Goal: Information Seeking & Learning: Learn about a topic

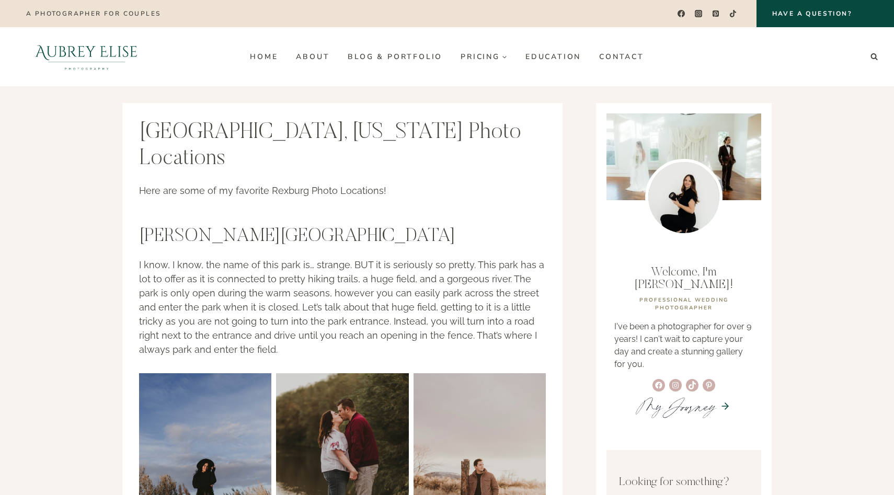
click at [144, 373] on img at bounding box center [205, 472] width 132 height 199
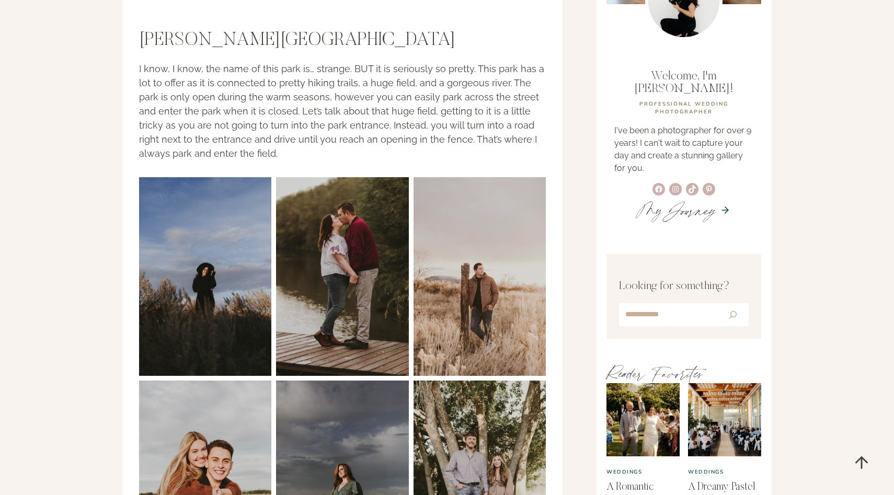
scroll to position [198, 0]
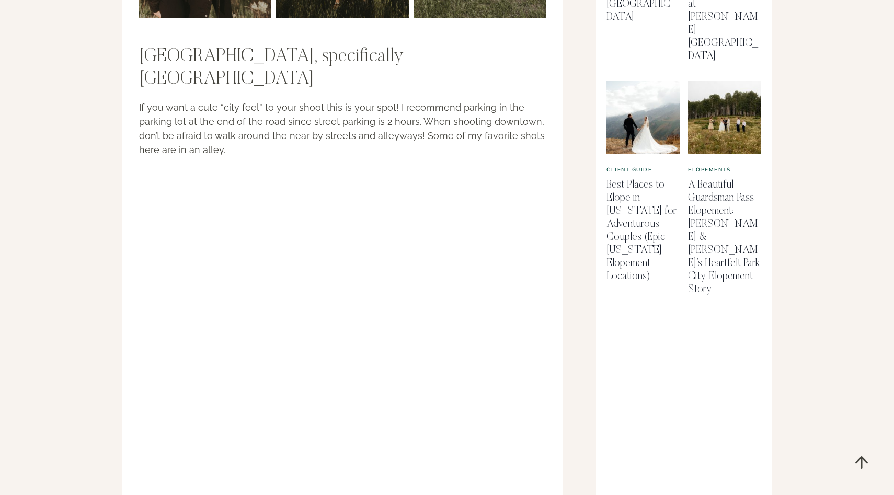
scroll to position [789, 0]
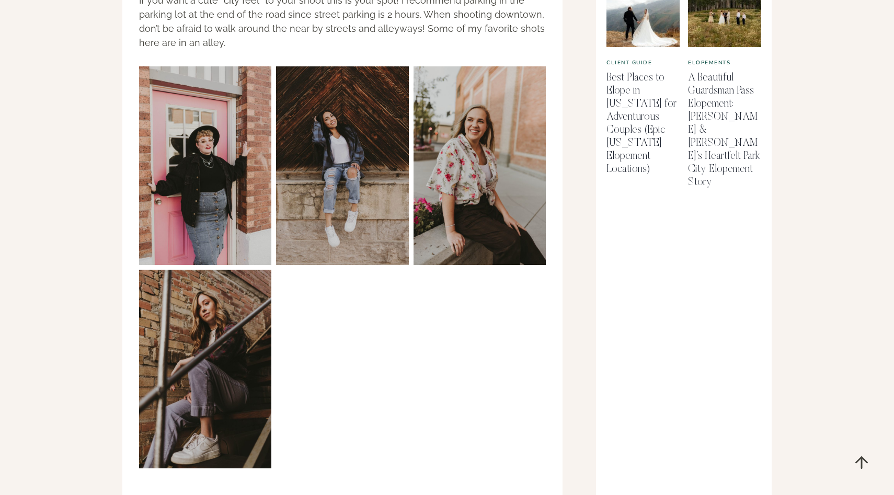
scroll to position [868, 0]
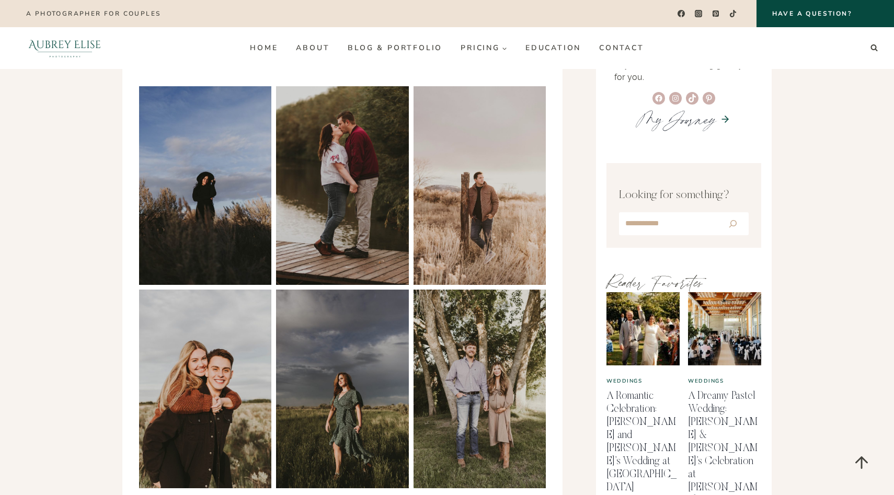
scroll to position [0, 0]
